Goal: Task Accomplishment & Management: Manage account settings

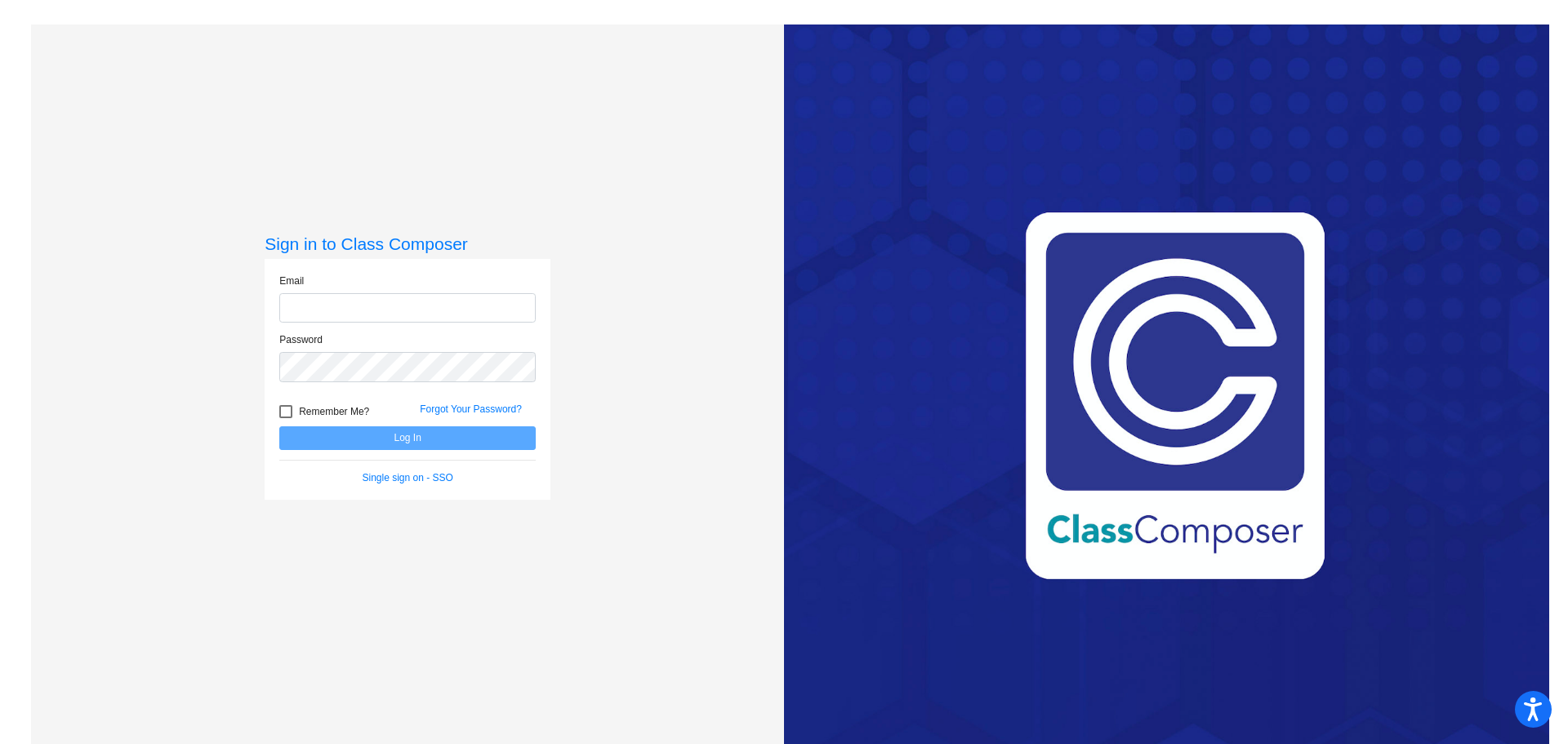
type input "[EMAIL_ADDRESS][DOMAIN_NAME]"
click at [428, 436] on button "Log In" at bounding box center [408, 438] width 257 height 23
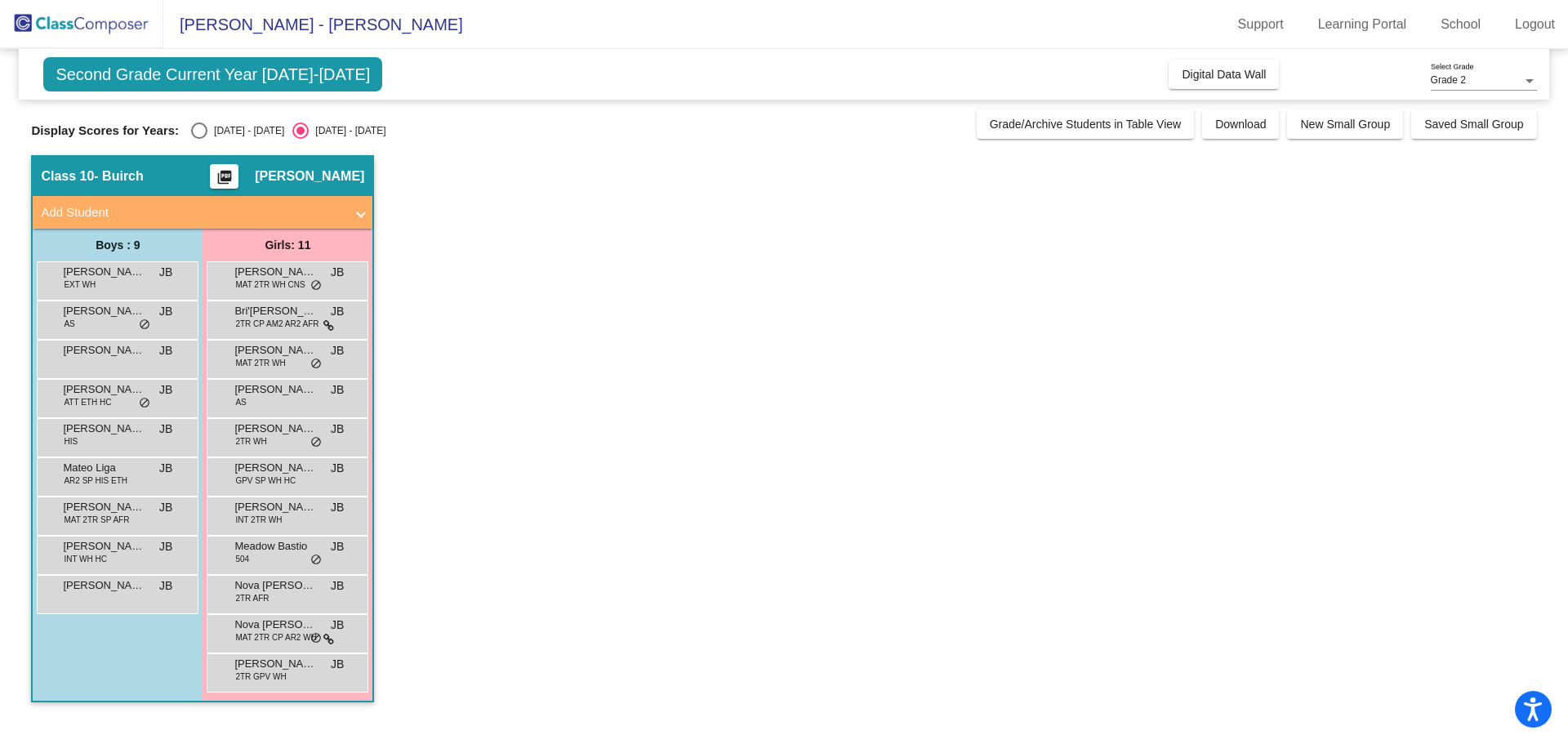
click at [199, 131] on div "Select an option" at bounding box center [199, 131] width 0 height 0
click at [199, 139] on input "[DATE] - [DATE]" at bounding box center [198, 139] width 1 height 1
radio input "true"
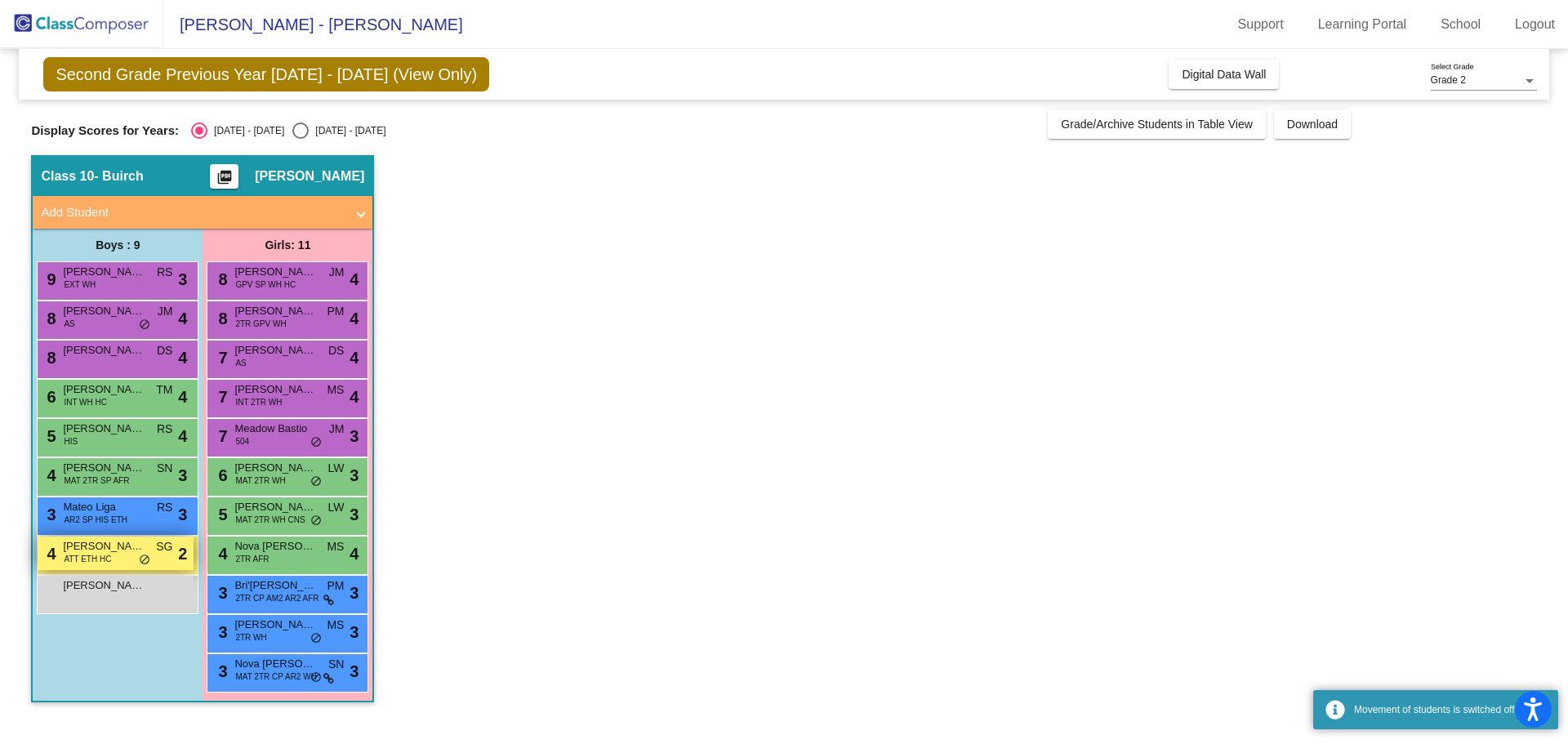
click at [110, 556] on span "ATT ETH HC" at bounding box center [87, 559] width 48 height 13
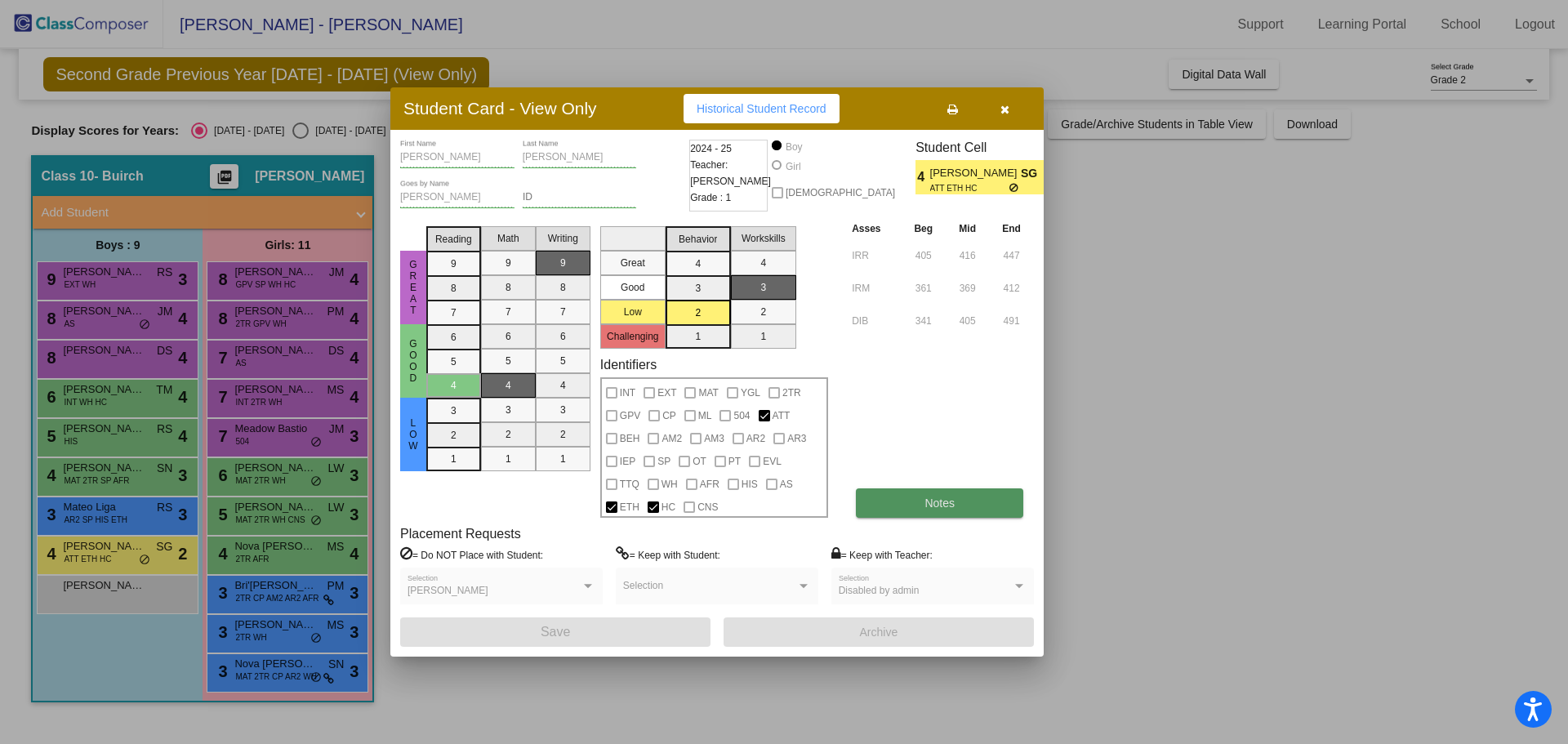
click at [991, 499] on button "Notes" at bounding box center [939, 503] width 167 height 30
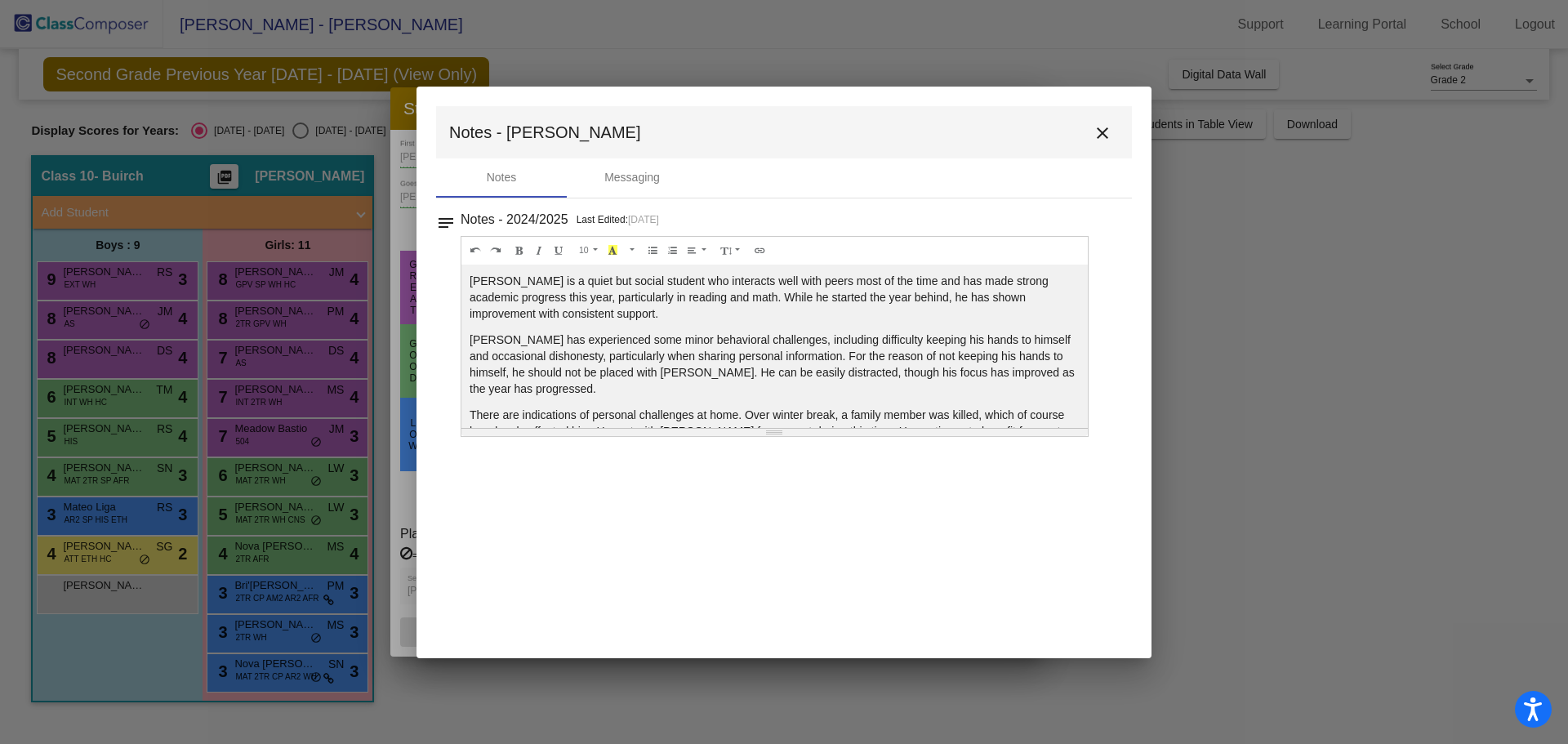
click at [1098, 132] on mat-icon "close" at bounding box center [1103, 133] width 20 height 20
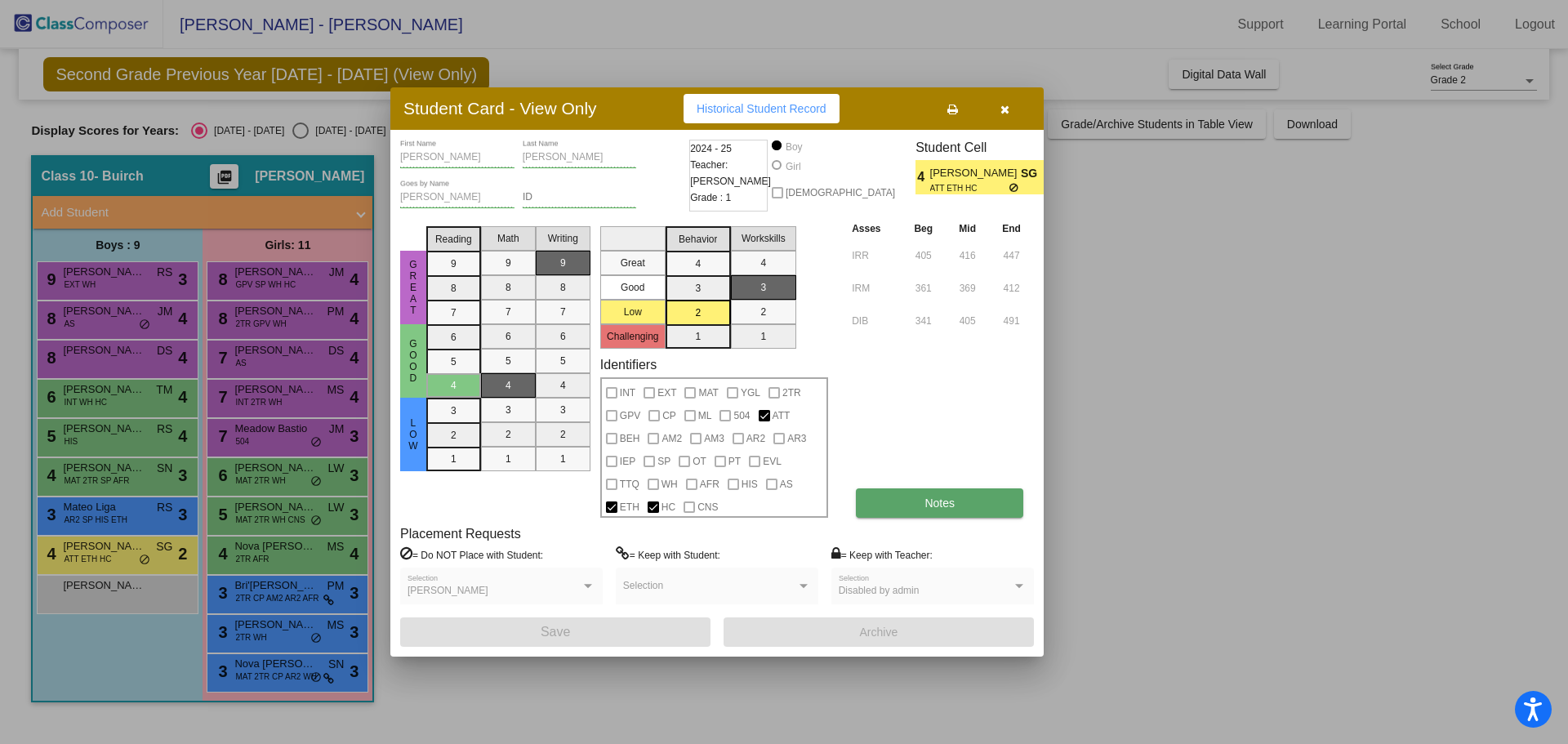
click at [962, 513] on button "Notes" at bounding box center [939, 503] width 167 height 30
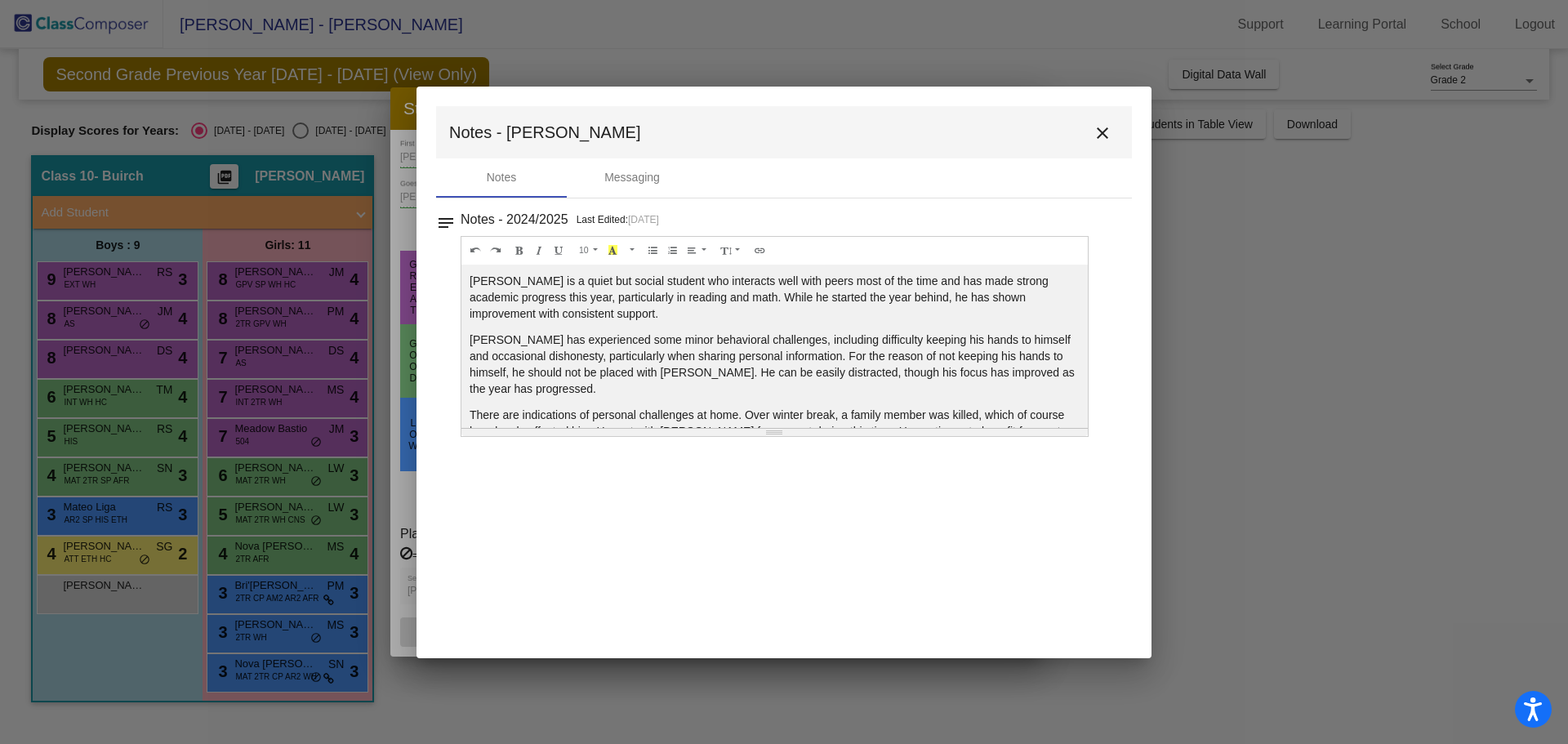
scroll to position [88, 0]
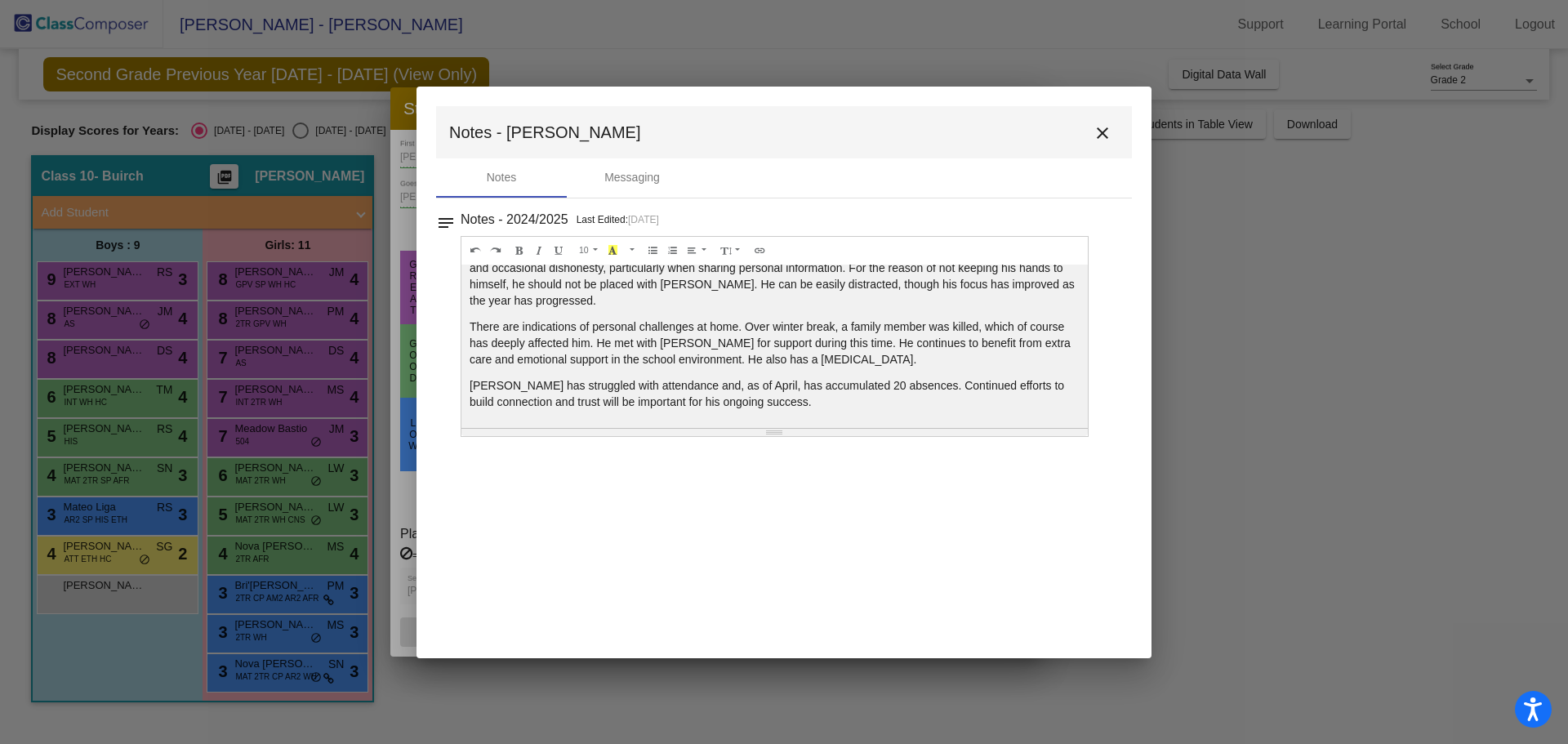
click at [1107, 129] on mat-icon "close" at bounding box center [1103, 133] width 20 height 20
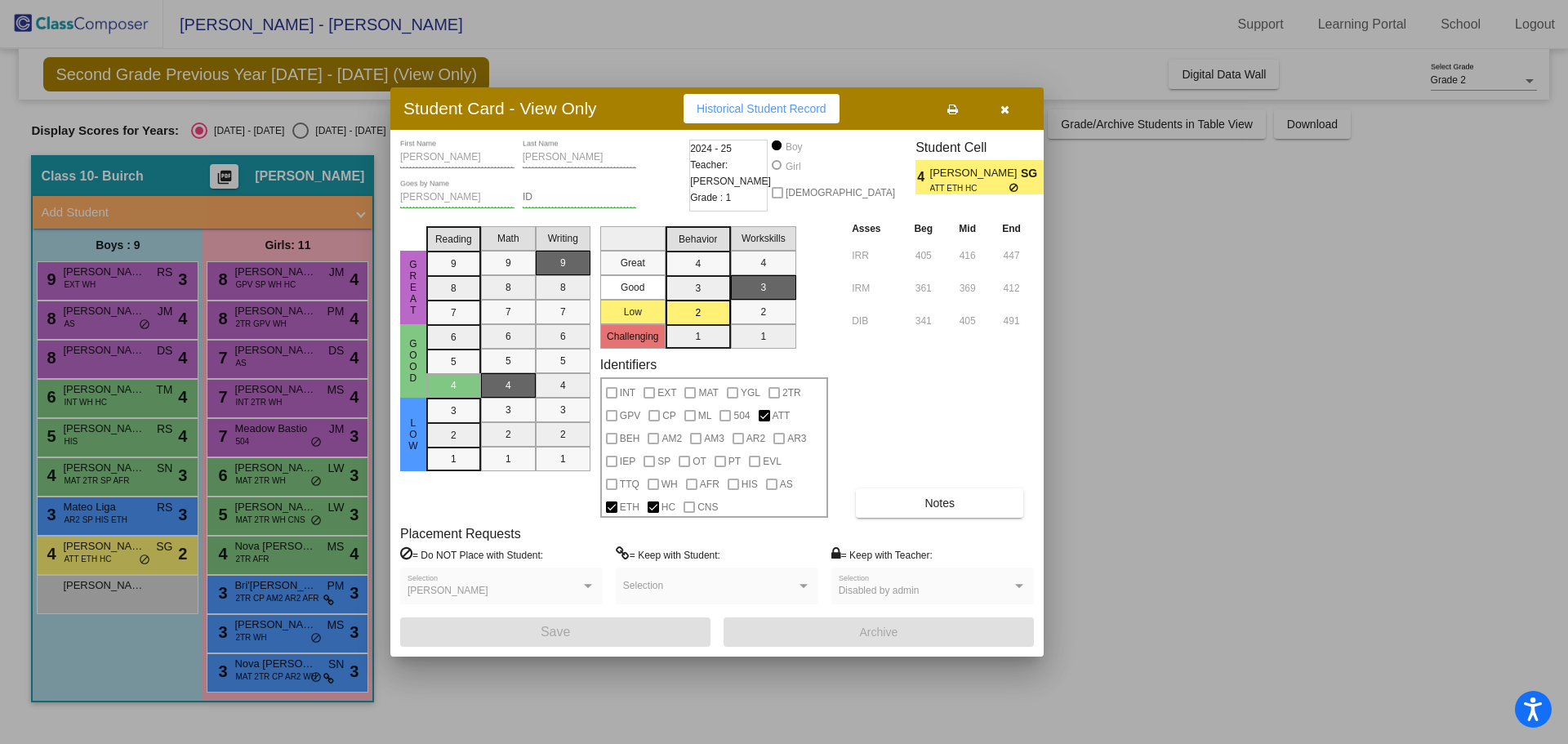
click at [1003, 114] on icon "button" at bounding box center [1005, 109] width 9 height 12
